Goal: Information Seeking & Learning: Learn about a topic

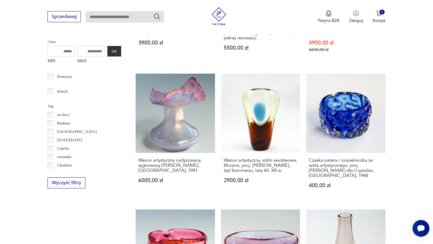
scroll to position [288, 0]
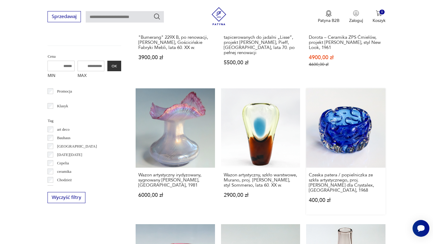
click at [354, 110] on link "Czeska patera / popielniczka ze szkła artystycznego, proj. Pavel Hlava dla Crys…" at bounding box center [345, 151] width 79 height 126
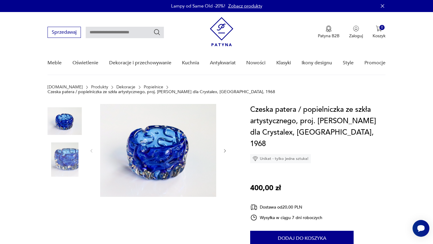
click at [69, 191] on img at bounding box center [64, 198] width 34 height 34
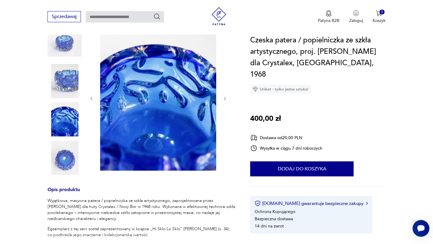
scroll to position [81, 0]
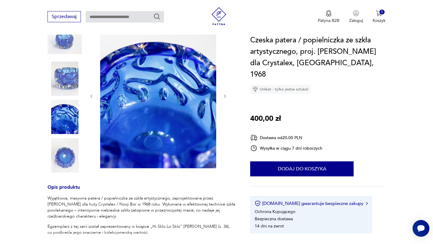
click at [66, 154] on img at bounding box center [64, 155] width 34 height 34
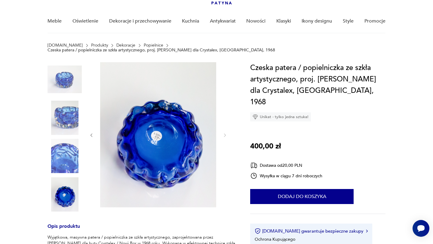
scroll to position [38, 0]
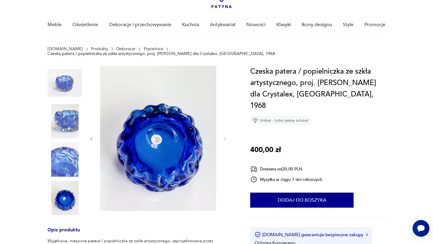
click at [63, 70] on img at bounding box center [64, 83] width 34 height 34
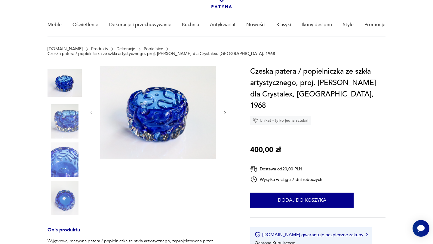
click at [72, 118] on img at bounding box center [64, 121] width 34 height 34
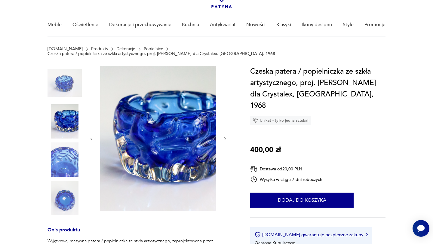
click at [62, 74] on img at bounding box center [64, 83] width 34 height 34
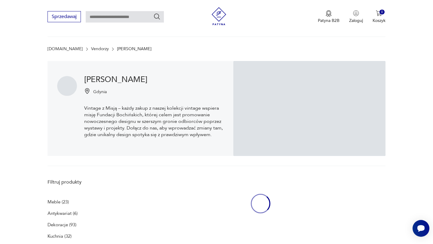
scroll to position [288, 0]
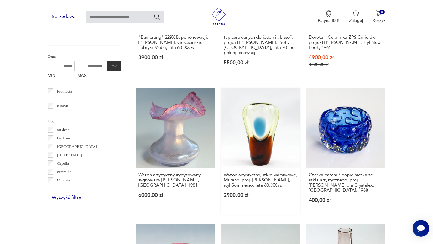
click at [266, 134] on link "Wazon artystyczny, szkło warstwowe, Murano, proj. Flavio Poli, styl Sommerso, l…" at bounding box center [260, 151] width 79 height 126
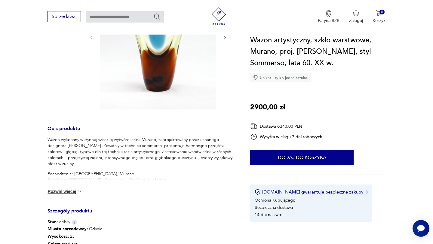
scroll to position [150, 0]
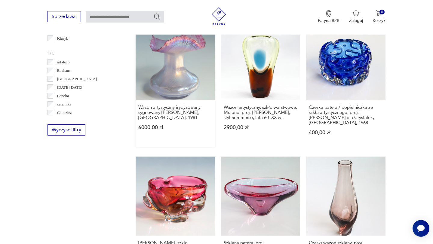
scroll to position [390, 0]
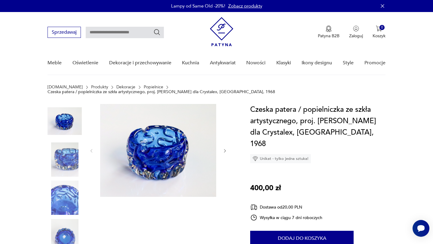
click at [264, 104] on h1 "Czeska patera / popielniczka ze szkła artystycznego, proj. Pavel Hlava dla Crys…" at bounding box center [317, 127] width 135 height 46
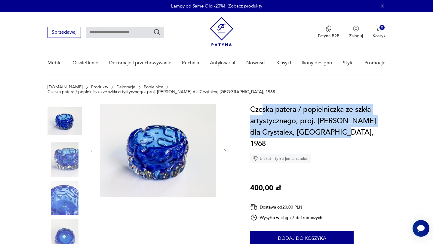
drag, startPoint x: 268, startPoint y: 104, endPoint x: 370, endPoint y: 126, distance: 104.0
click at [370, 126] on h1 "Czeska patera / popielniczka ze szkła artystycznego, proj. Pavel Hlava dla Crys…" at bounding box center [317, 127] width 135 height 46
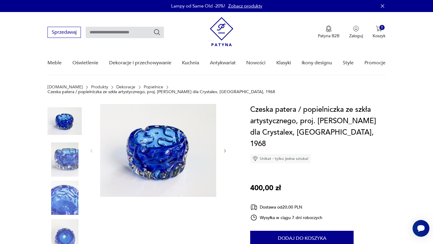
click at [250, 104] on h1 "Czeska patera / popielniczka ze szkła artystycznego, proj. Pavel Hlava dla Crys…" at bounding box center [317, 127] width 135 height 46
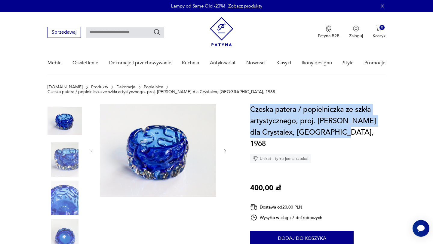
drag, startPoint x: 251, startPoint y: 105, endPoint x: 339, endPoint y: 125, distance: 90.0
click at [339, 125] on h1 "Czeska patera / popielniczka ze szkła artystycznego, proj. Pavel Hlava dla Crys…" at bounding box center [317, 127] width 135 height 46
copy h1 "Czeska patera / popielniczka ze szkła artystycznego, proj. Pavel Hlava dla Crys…"
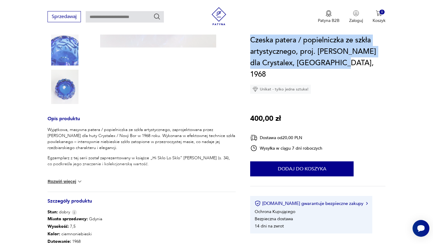
scroll to position [150, 0]
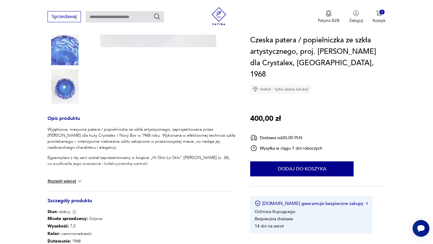
click at [138, 131] on p "Wyjątkowa, masywna patera / popielniczka ze szkła artystycznego, zaprojektowana…" at bounding box center [141, 138] width 188 height 24
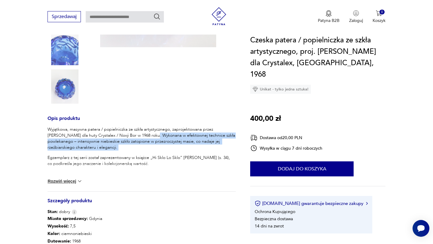
drag, startPoint x: 138, startPoint y: 131, endPoint x: 144, endPoint y: 142, distance: 12.9
click at [144, 142] on p "Wyjątkowa, masywna patera / popielniczka ze szkła artystycznego, zaprojektowana…" at bounding box center [141, 138] width 188 height 24
copy p "Wykonana w efektownej technice szkła powlekanego – intensywnie niebieskie szkło…"
click at [149, 138] on p "Wyjątkowa, masywna patera / popielniczka ze szkła artystycznego, zaprojektowana…" at bounding box center [141, 138] width 188 height 24
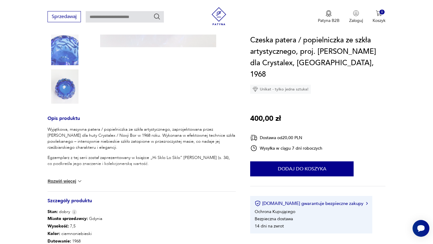
click at [65, 155] on p "Egzemplarz z tej serii został zaprezentowany w książce „Hi Sklo Lo Sklo” Marka …" at bounding box center [141, 161] width 188 height 12
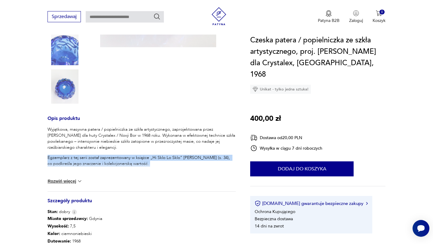
drag, startPoint x: 65, startPoint y: 151, endPoint x: 181, endPoint y: 159, distance: 116.5
click at [181, 159] on p "Egzemplarz z tej serii został zaprezentowany w książce „Hi Sklo Lo Sklo” Marka …" at bounding box center [141, 161] width 188 height 12
copy p "Egzemplarz z tej serii został zaprezentowany w książce „Hi Sklo Lo Sklo” Marka …"
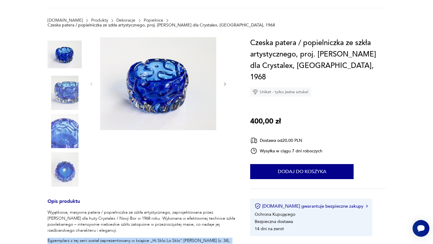
scroll to position [0, 0]
